Goal: Communication & Community: Answer question/provide support

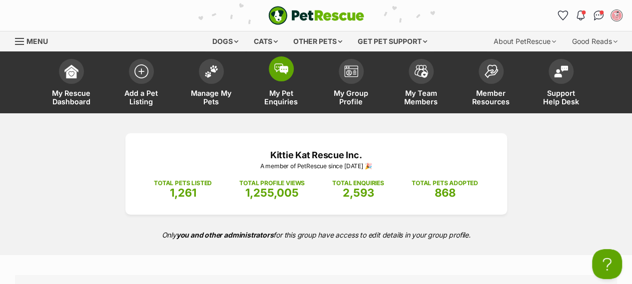
click at [291, 79] on link "My Pet Enquiries" at bounding box center [281, 83] width 70 height 59
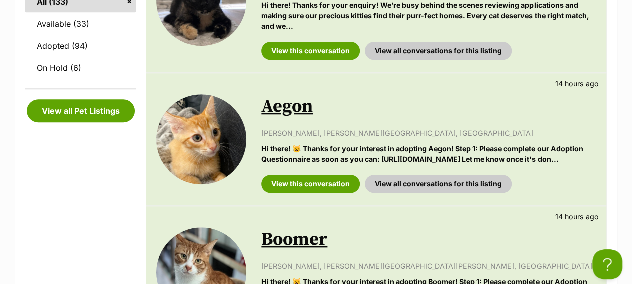
scroll to position [449, 0]
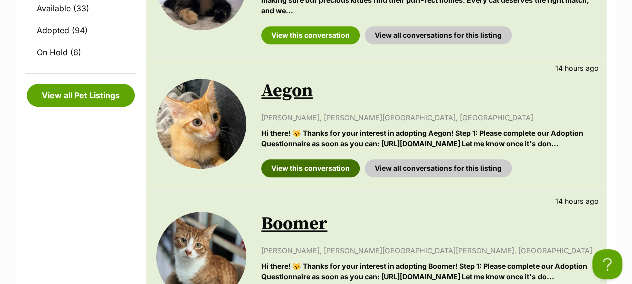
click at [306, 177] on link "View this conversation" at bounding box center [310, 168] width 98 height 18
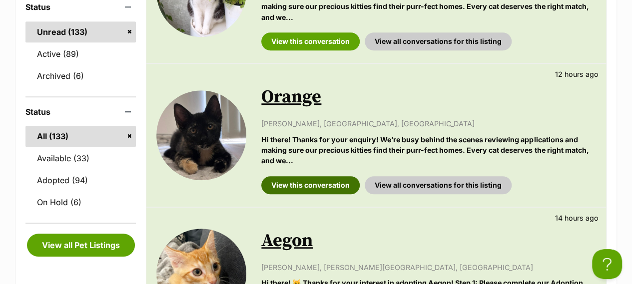
click at [320, 185] on link "View this conversation" at bounding box center [310, 185] width 98 height 18
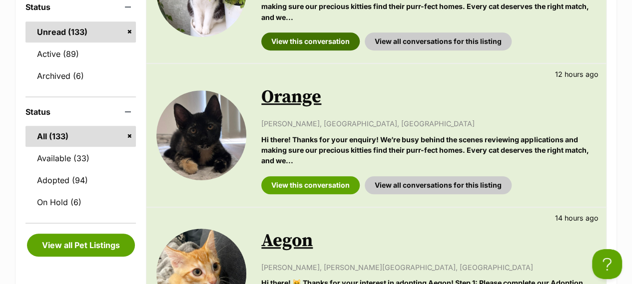
click at [332, 42] on link "View this conversation" at bounding box center [310, 41] width 98 height 18
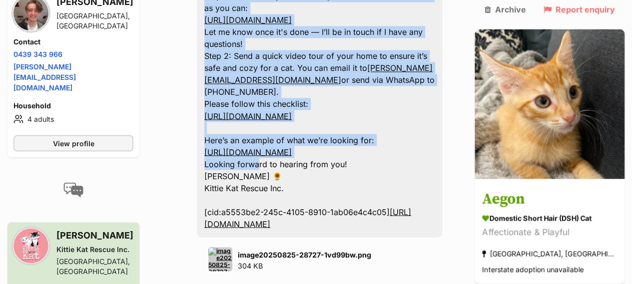
scroll to position [895, 0]
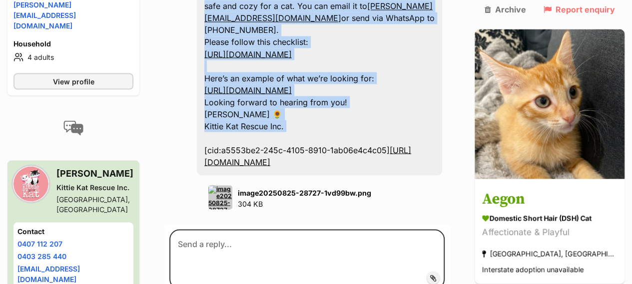
drag, startPoint x: 205, startPoint y: 45, endPoint x: 379, endPoint y: 97, distance: 181.8
click at [379, 97] on div "Hi there! 😺 Thanks for your interest in adopting Aegon! Step 1: Please complete…" at bounding box center [319, 42] width 245 height 267
copy div "Hi there! 😺 Thanks for your interest in adopting Aegon! Step 1: Please complete…"
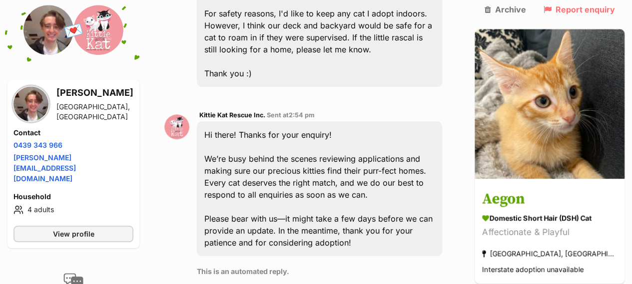
scroll to position [445, 0]
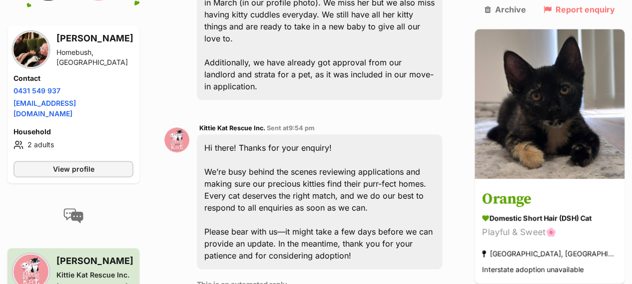
scroll to position [599, 0]
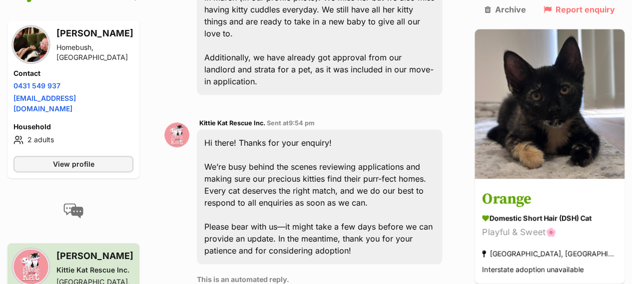
drag, startPoint x: 295, startPoint y: 251, endPoint x: 292, endPoint y: 265, distance: 14.4
paste textarea "Hi there! 😺 Thanks for your interest in adopting Aegon! Step 1: Please complete…"
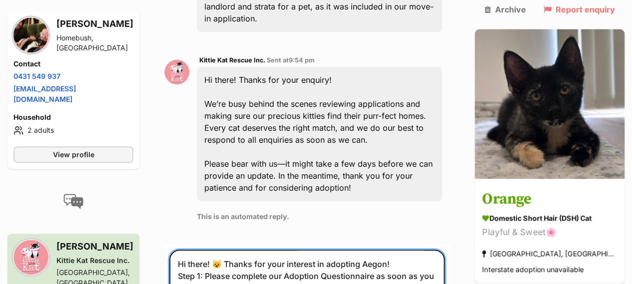
scroll to position [728, 0]
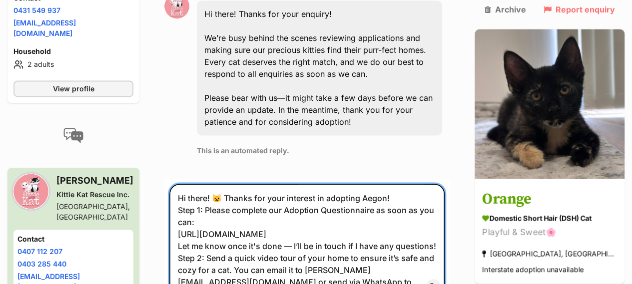
click at [376, 184] on textarea "Hi there! 😺 Thanks for your interest in adopting Aegon! Step 1: Please complete…" at bounding box center [306, 241] width 275 height 114
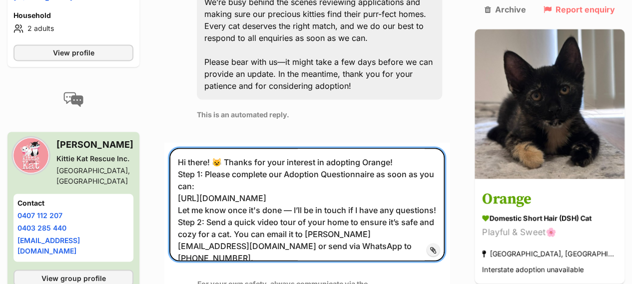
scroll to position [778, 0]
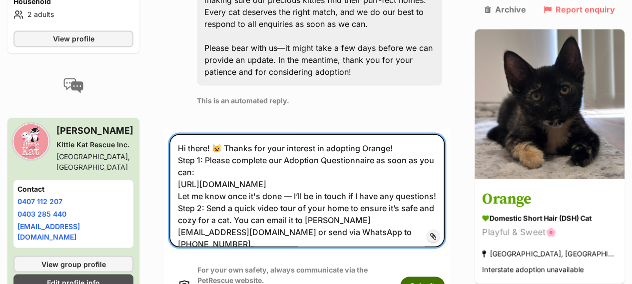
type textarea "Hi there! 😺 Thanks for your interest in adopting Orange! Step 1: Please complet…"
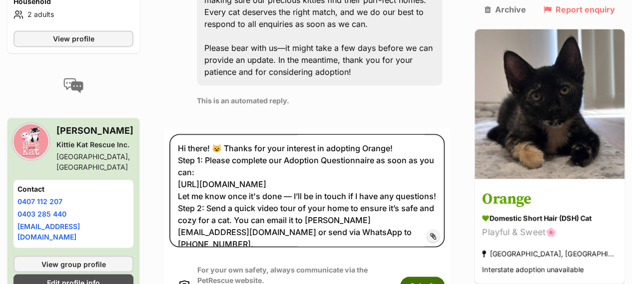
click at [444, 277] on button "Submit" at bounding box center [422, 286] width 44 height 18
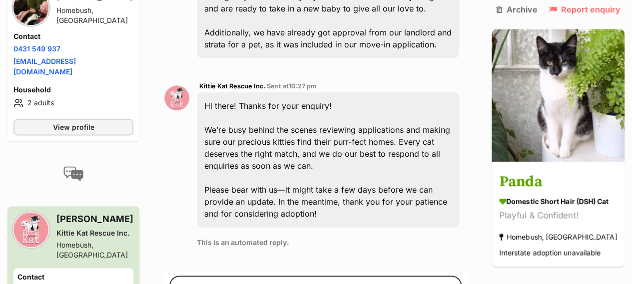
scroll to position [698, 0]
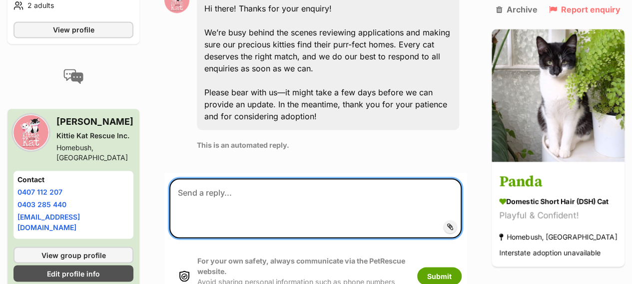
click at [319, 178] on textarea at bounding box center [315, 208] width 292 height 60
paste textarea "Hi there! 😺 Thanks for your interest in adopting Aegon! Step 1: Please complete…"
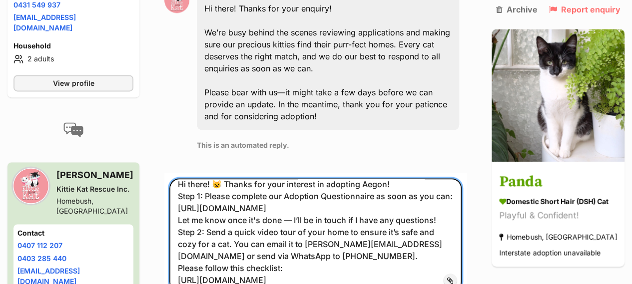
scroll to position [0, 0]
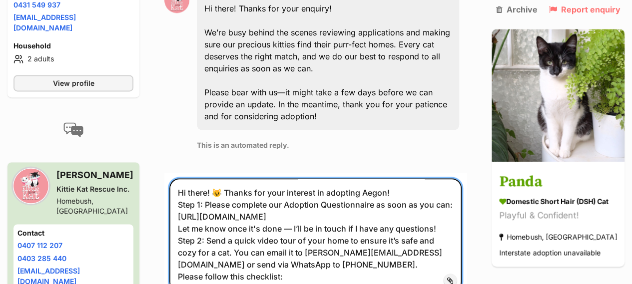
click at [370, 178] on textarea "Hi there! 😺 Thanks for your interest in adopting Aegon! Step 1: Please complete…" at bounding box center [315, 235] width 292 height 114
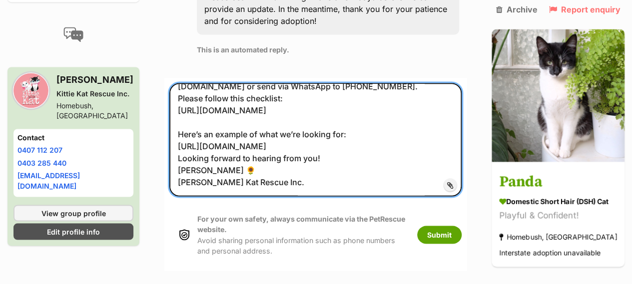
scroll to position [897, 0]
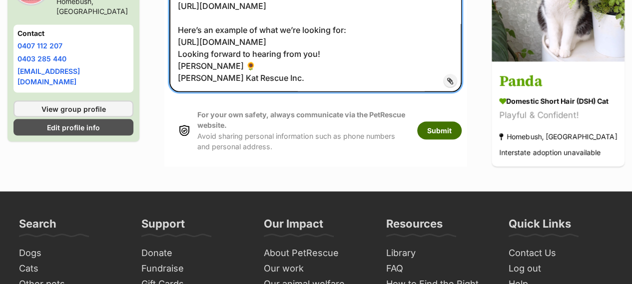
type textarea "Hi there! 😺 Thanks for your interest in adopting Panda! Step 1: Please complete…"
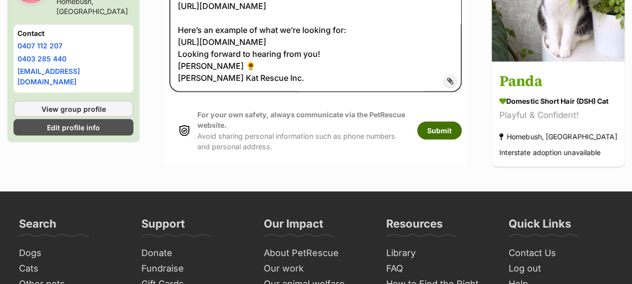
click at [433, 121] on button "Submit" at bounding box center [439, 130] width 44 height 18
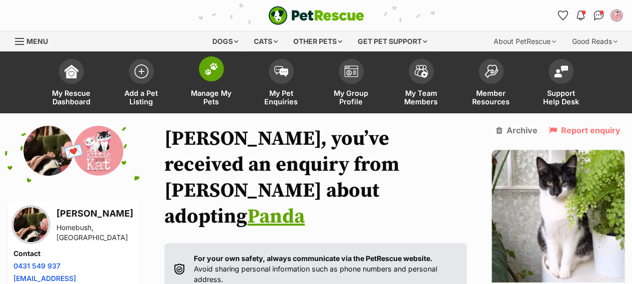
click at [201, 72] on span at bounding box center [211, 68] width 25 height 25
